Goal: Information Seeking & Learning: Learn about a topic

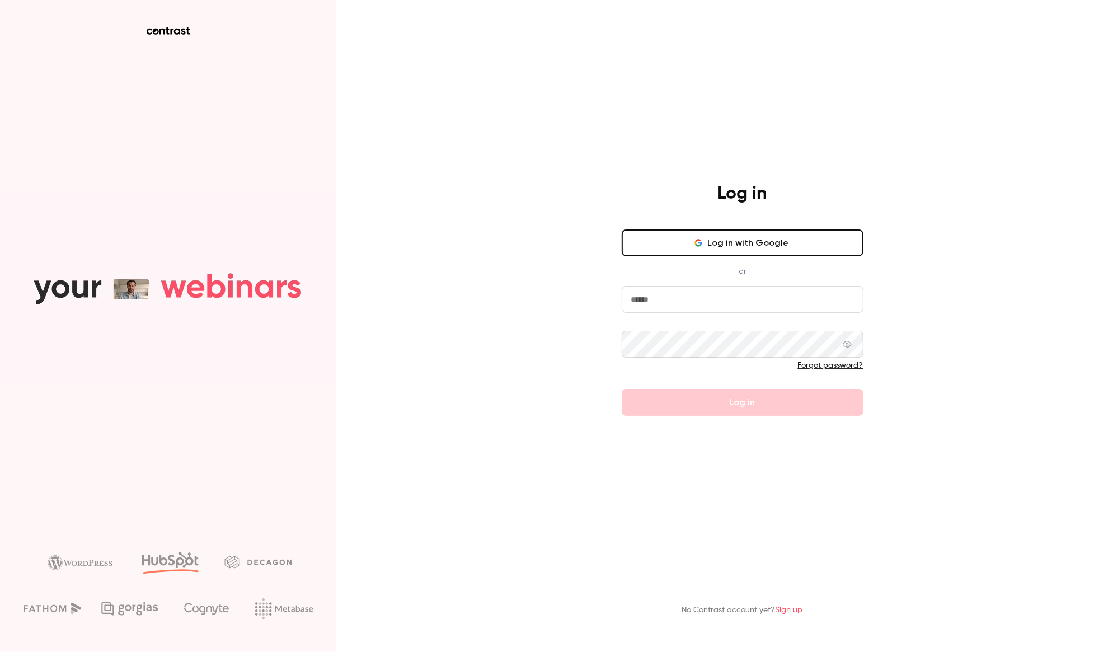
click at [757, 438] on main "Log in Log in with Google or Forgot password? Log in No Contrast account yet? S…" at bounding box center [742, 326] width 291 height 652
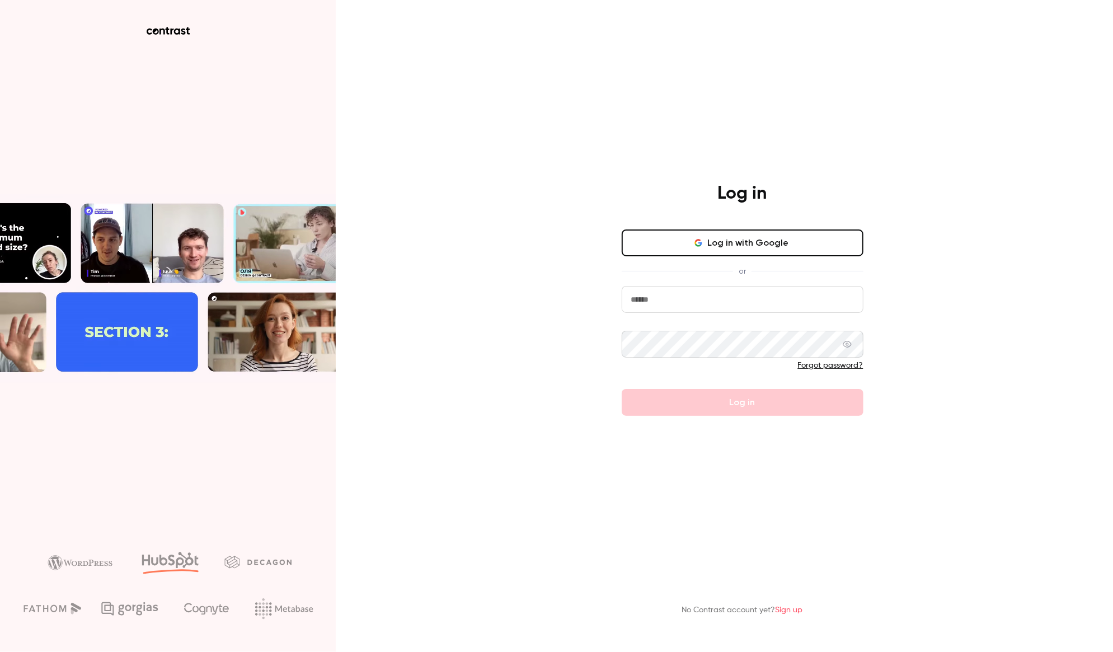
click at [655, 301] on input "email" at bounding box center [743, 299] width 242 height 27
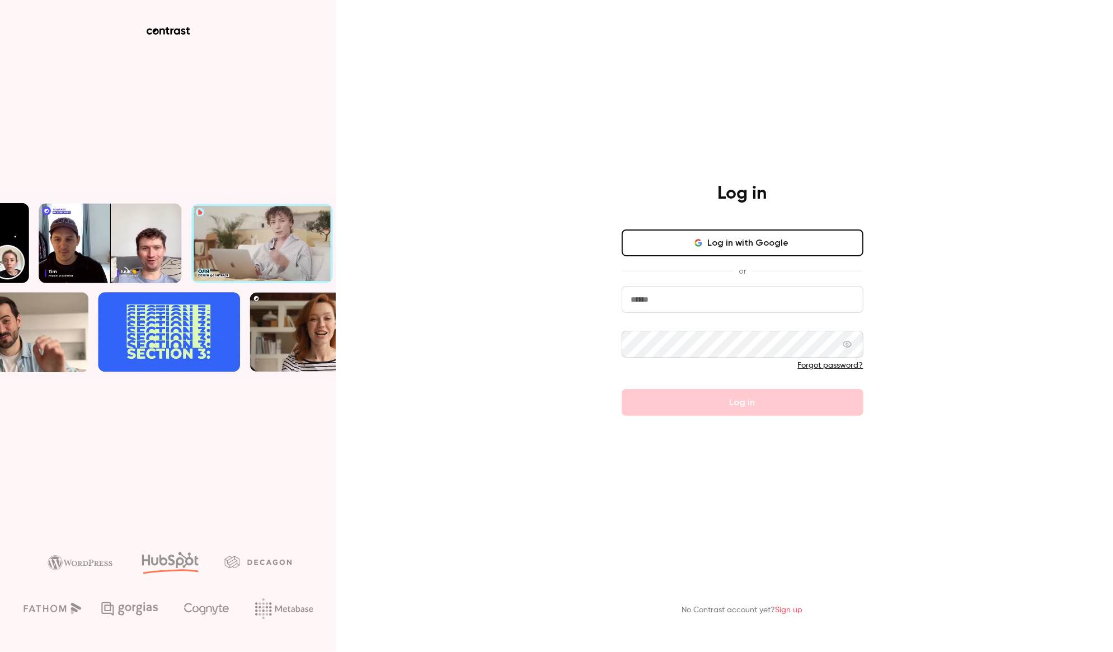
type input "**********"
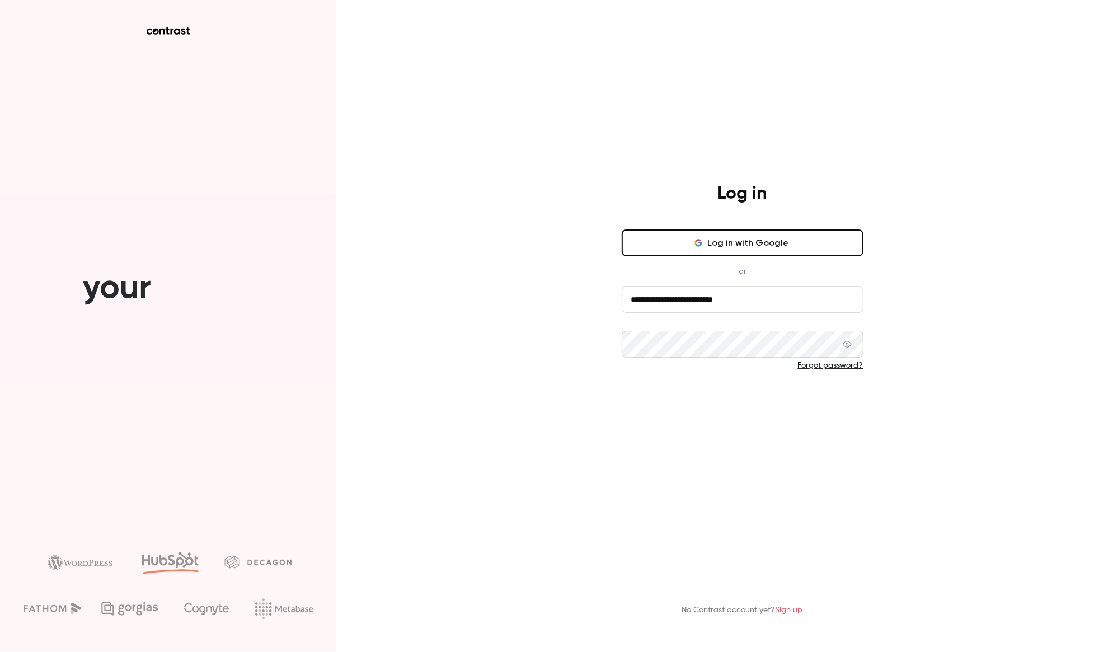
click at [738, 400] on button "Log in" at bounding box center [743, 402] width 242 height 27
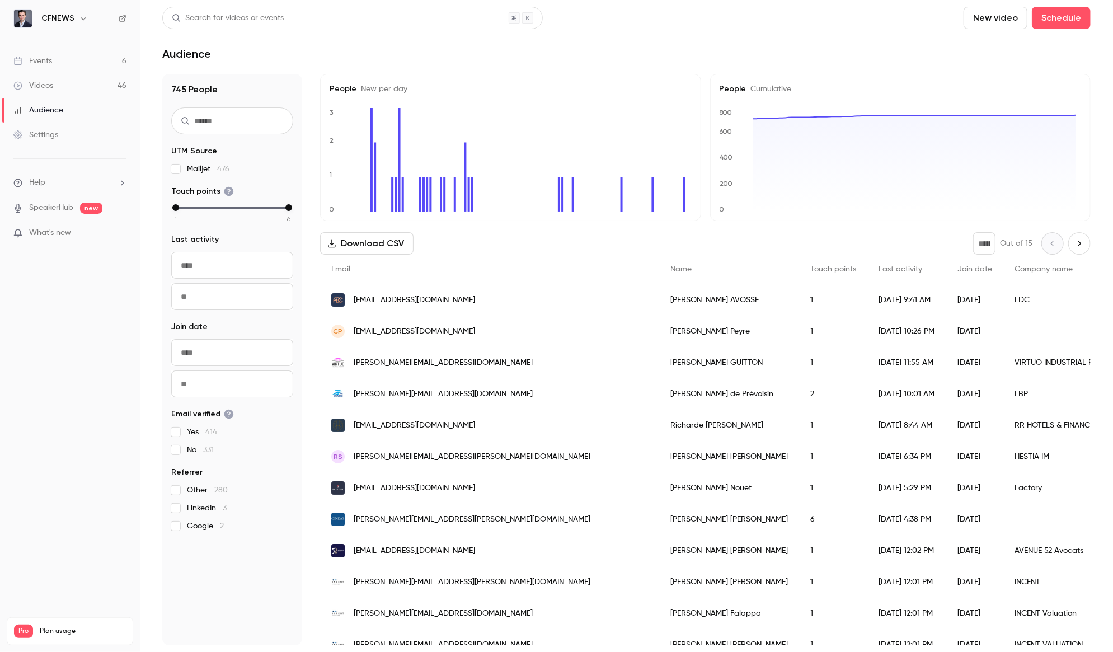
click at [36, 65] on div "Events" at bounding box center [32, 60] width 39 height 11
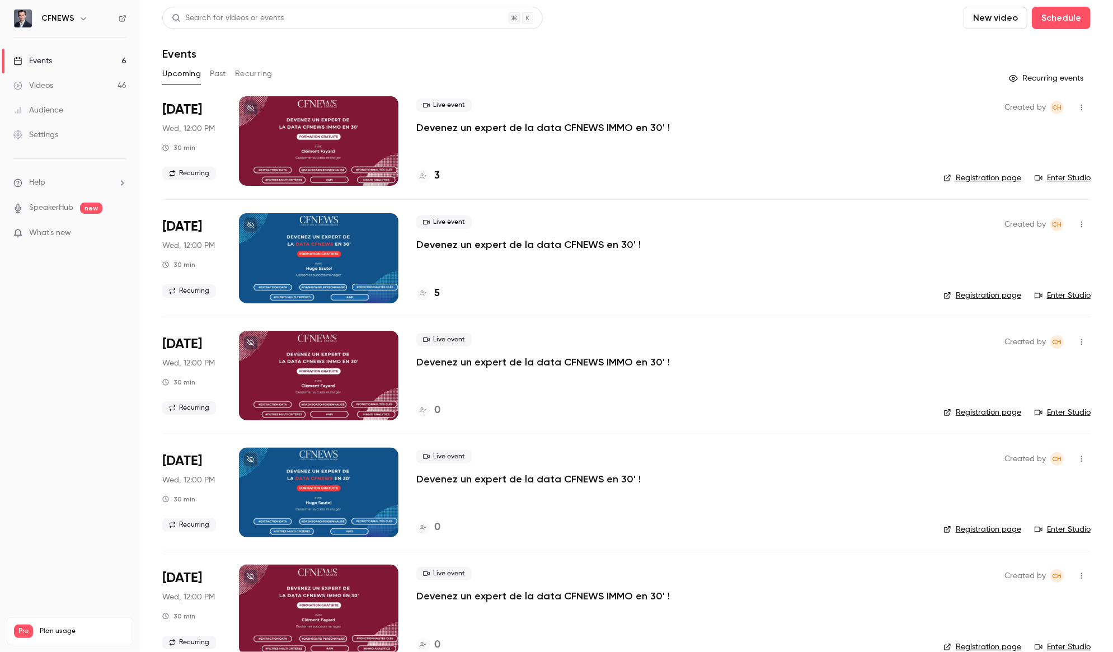
click at [439, 175] on h4 "3" at bounding box center [437, 175] width 6 height 15
click at [251, 77] on button "Recurring" at bounding box center [253, 74] width 37 height 18
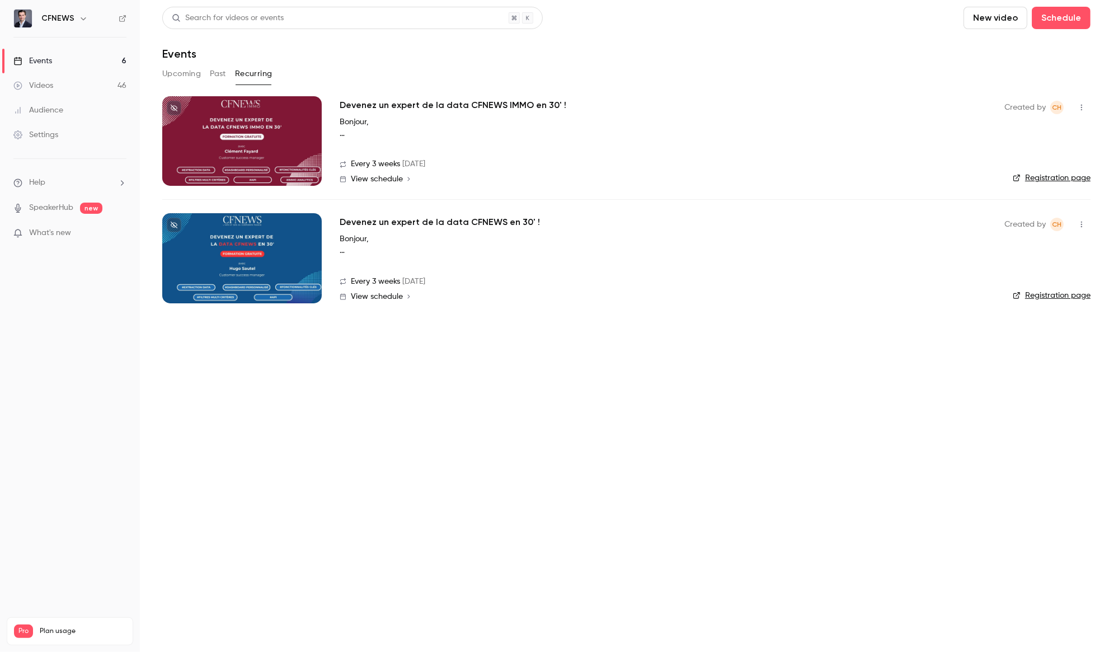
click at [218, 75] on button "Past" at bounding box center [218, 74] width 16 height 18
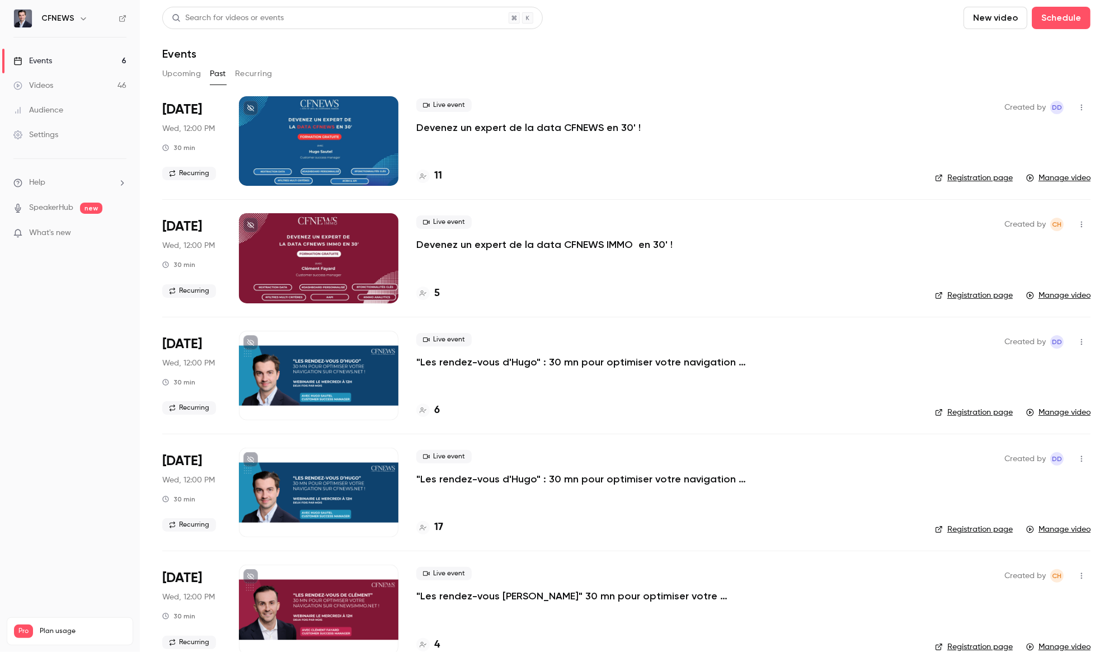
click at [190, 74] on button "Upcoming" at bounding box center [181, 74] width 39 height 18
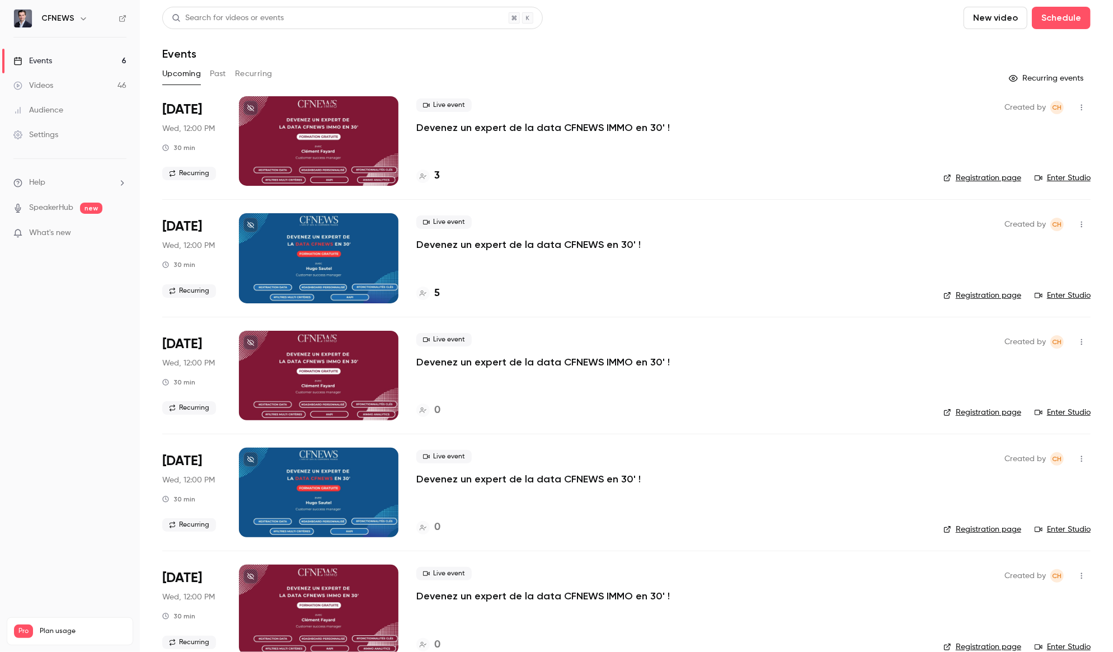
click at [439, 170] on h4 "3" at bounding box center [437, 175] width 6 height 15
click at [472, 245] on p "Devenez un expert de la data CFNEWS en 30' !" at bounding box center [528, 244] width 224 height 13
click at [438, 292] on h4 "5" at bounding box center [437, 293] width 6 height 15
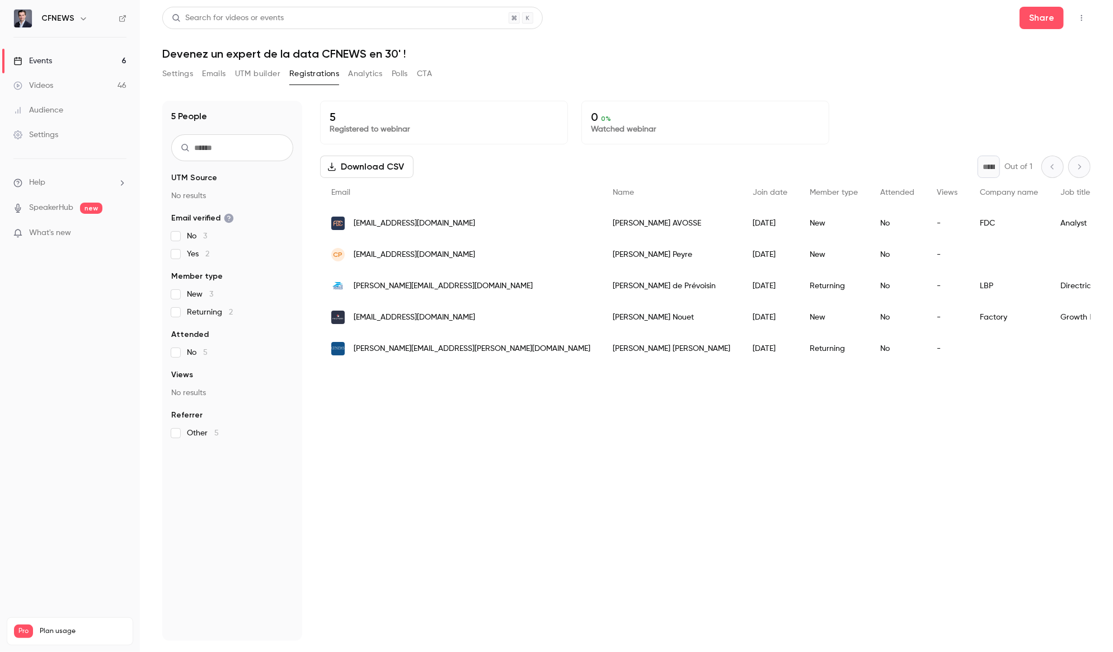
click at [44, 60] on div "Events" at bounding box center [32, 60] width 39 height 11
